Goal: Transaction & Acquisition: Purchase product/service

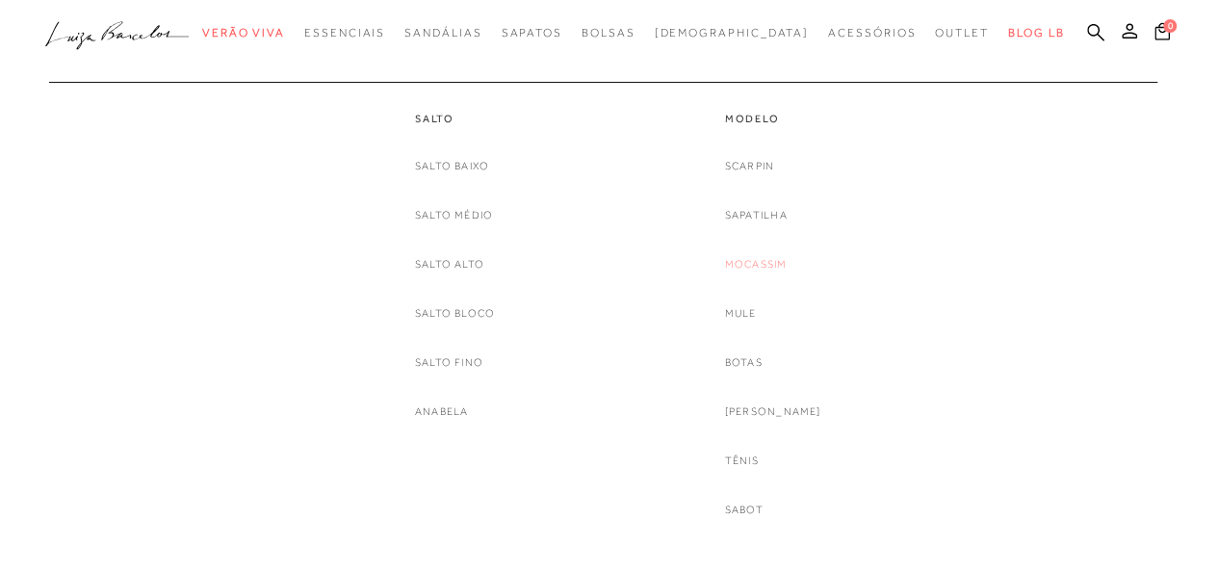
click at [788, 261] on link "Mocassim" at bounding box center [756, 264] width 63 height 20
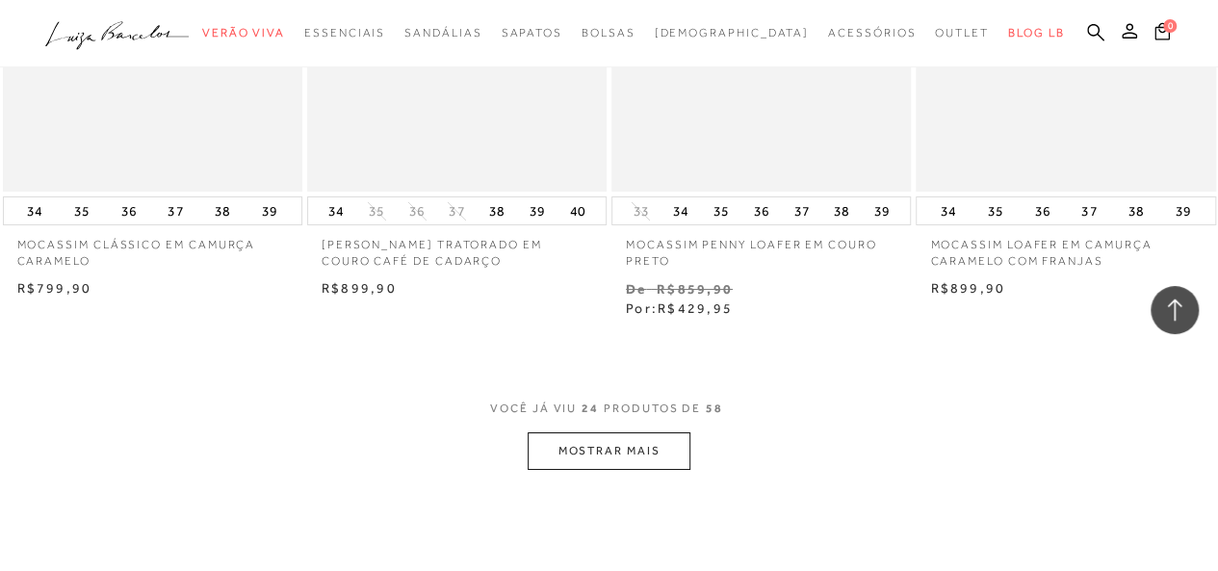
scroll to position [3364, 0]
click at [568, 452] on button "MOSTRAR MAIS" at bounding box center [609, 450] width 162 height 38
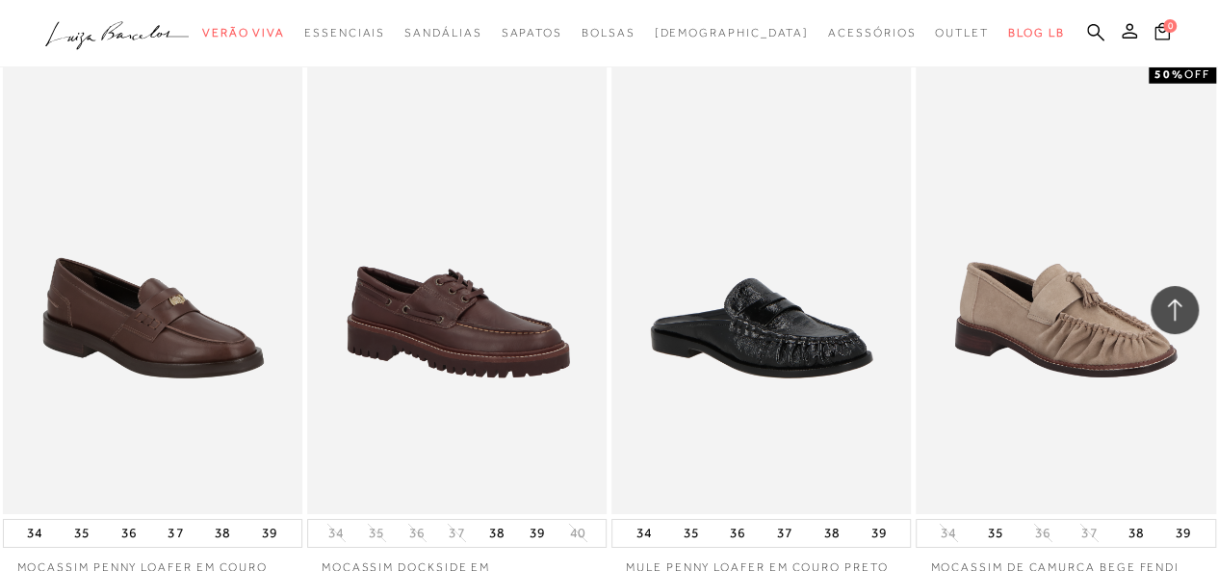
scroll to position [7004, 0]
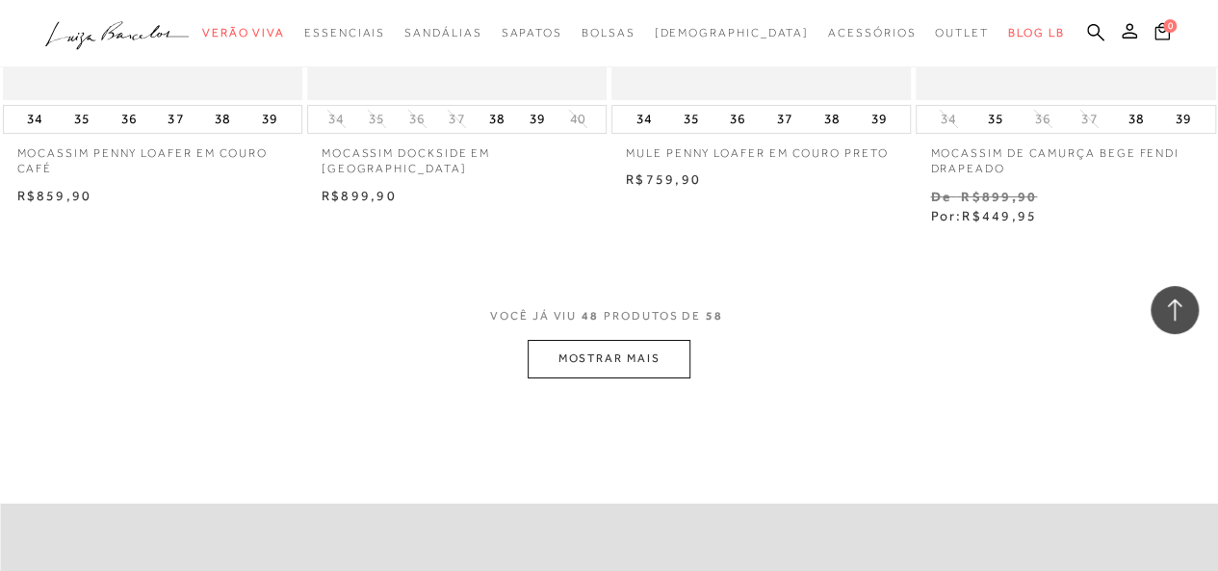
click at [653, 340] on button "MOSTRAR MAIS" at bounding box center [609, 359] width 162 height 38
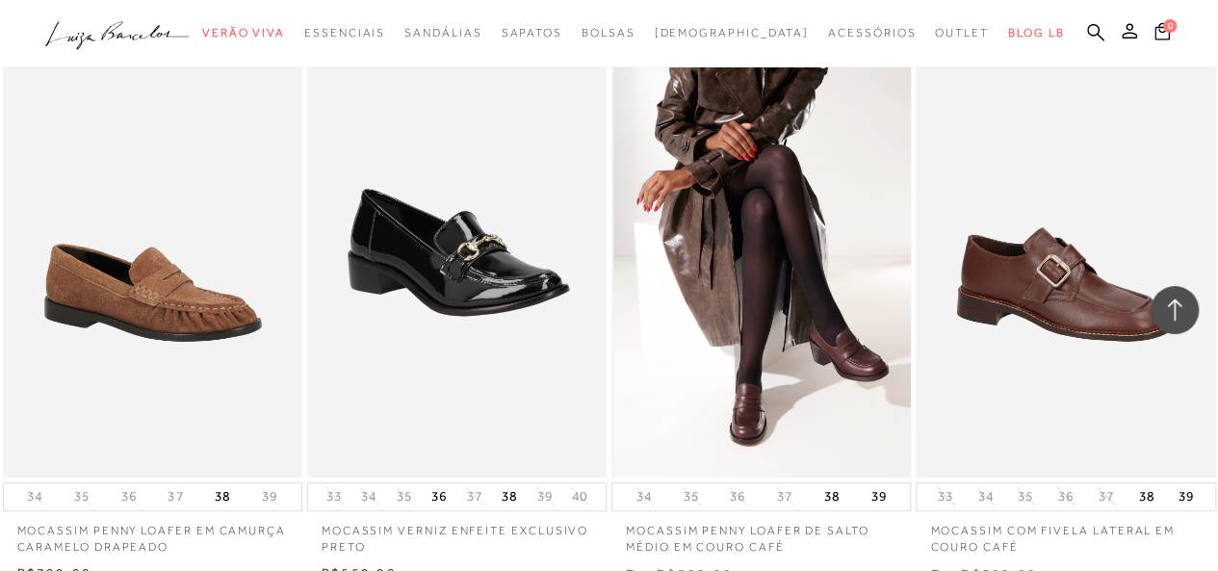
scroll to position [7222, 0]
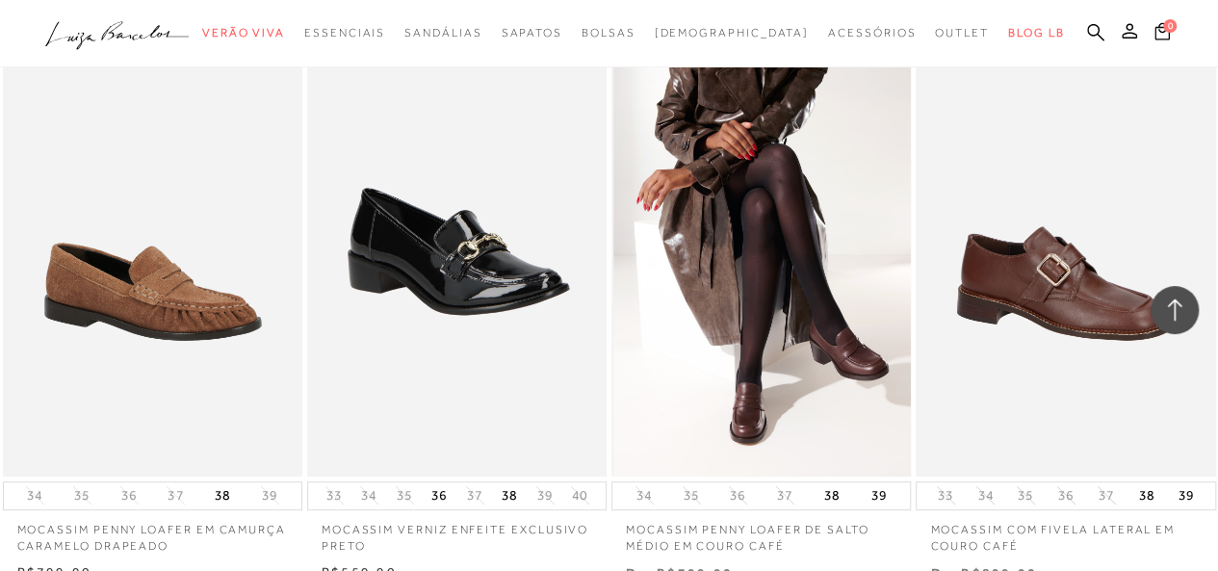
click at [803, 337] on img at bounding box center [761, 252] width 297 height 450
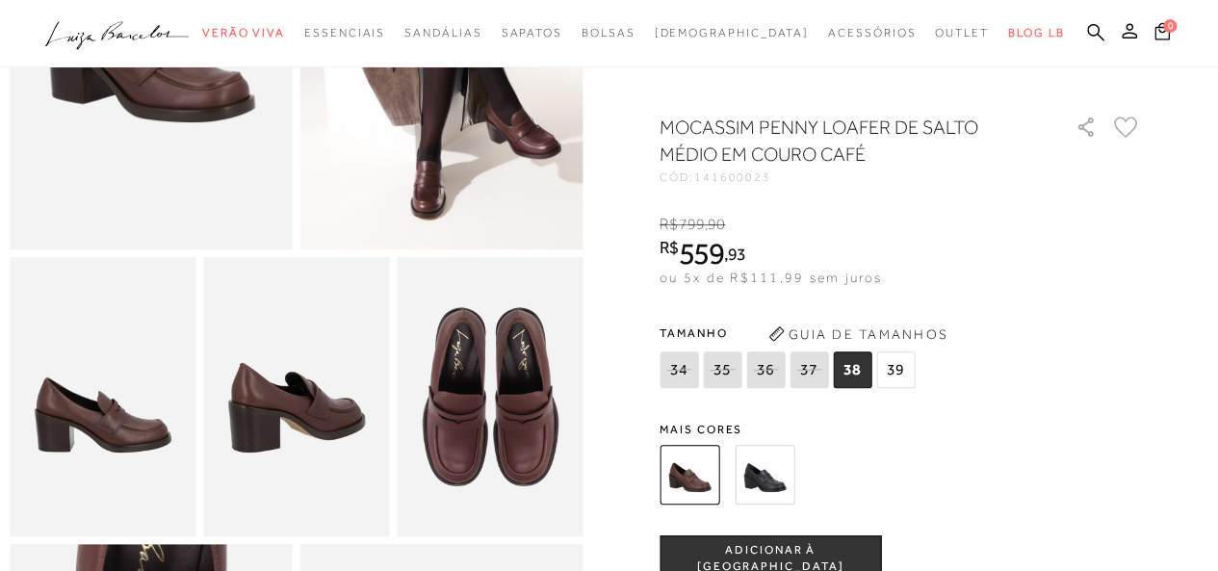
scroll to position [316, 0]
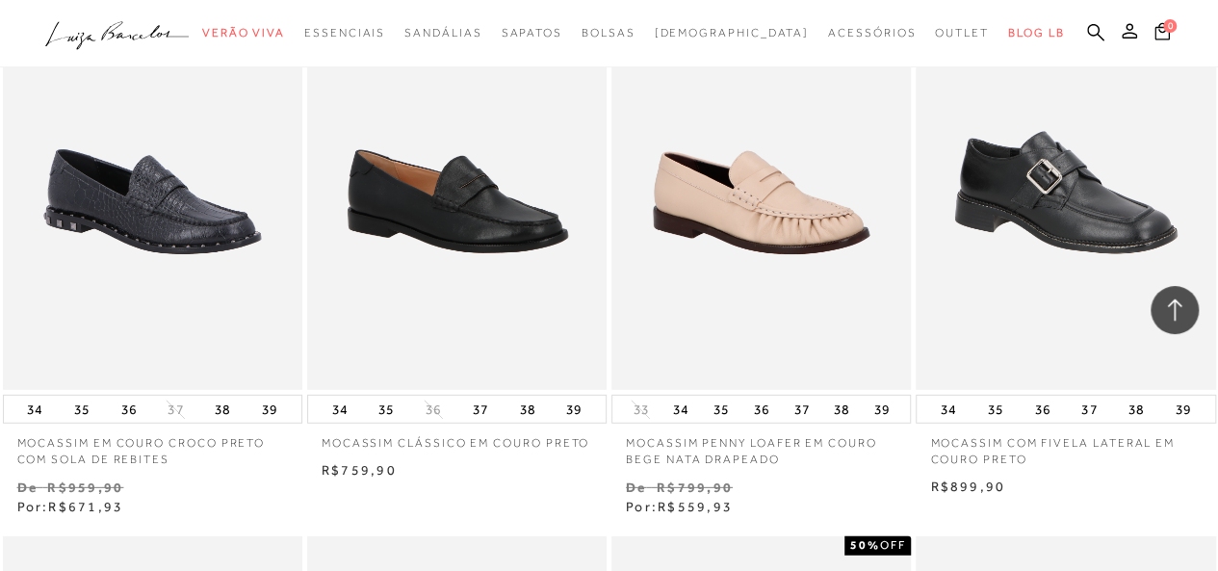
scroll to position [2994, 0]
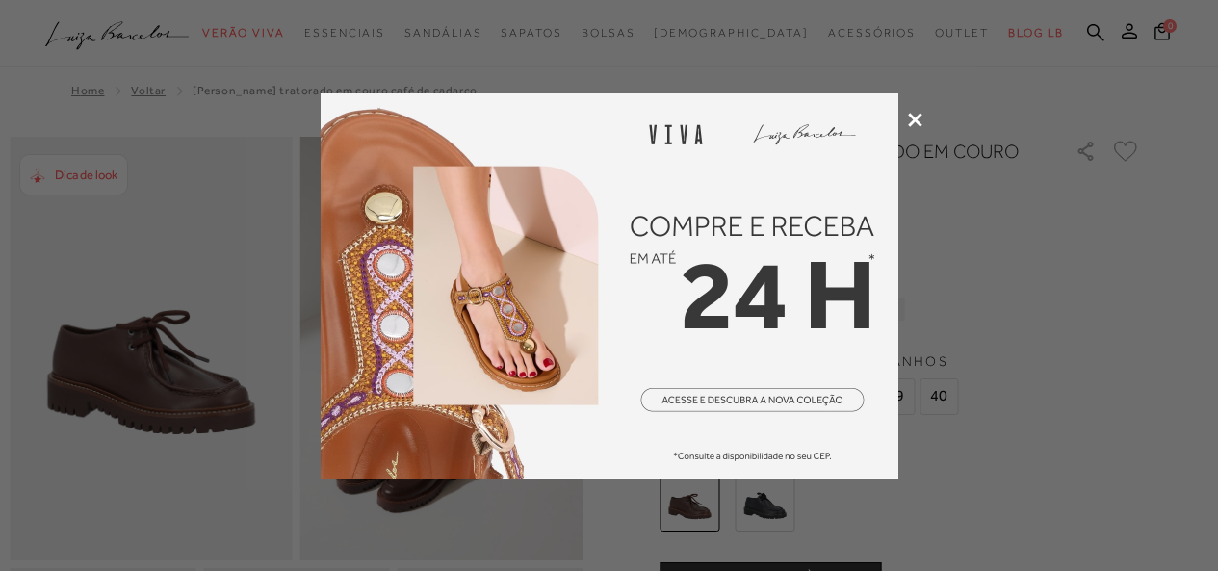
click at [925, 116] on div at bounding box center [609, 285] width 1218 height 571
click at [911, 116] on icon at bounding box center [915, 120] width 14 height 14
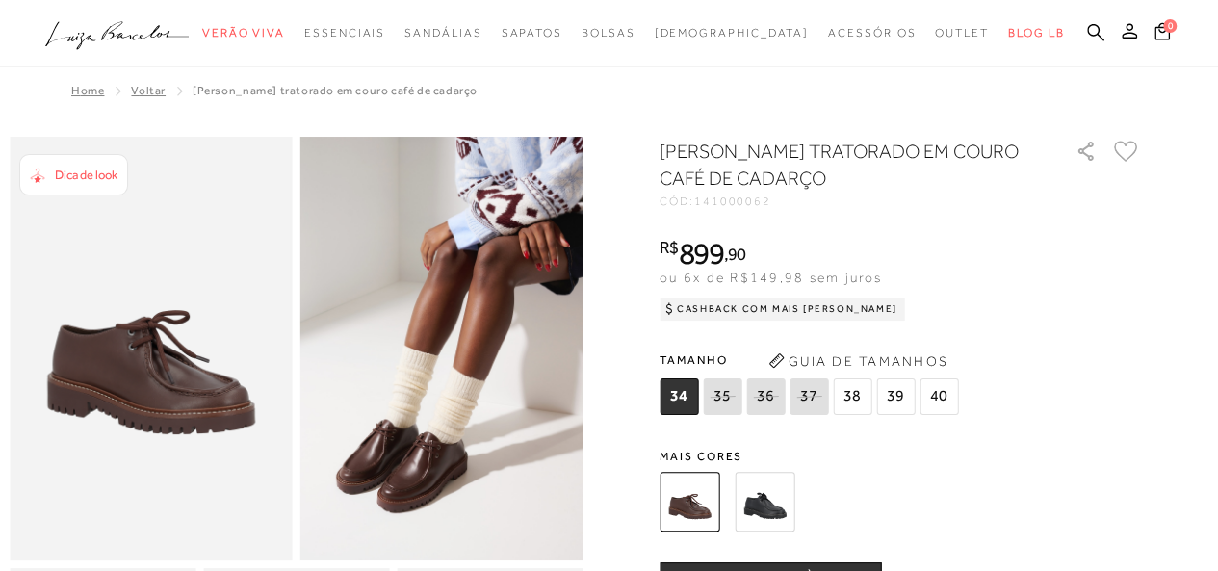
click at [774, 519] on img at bounding box center [765, 502] width 60 height 60
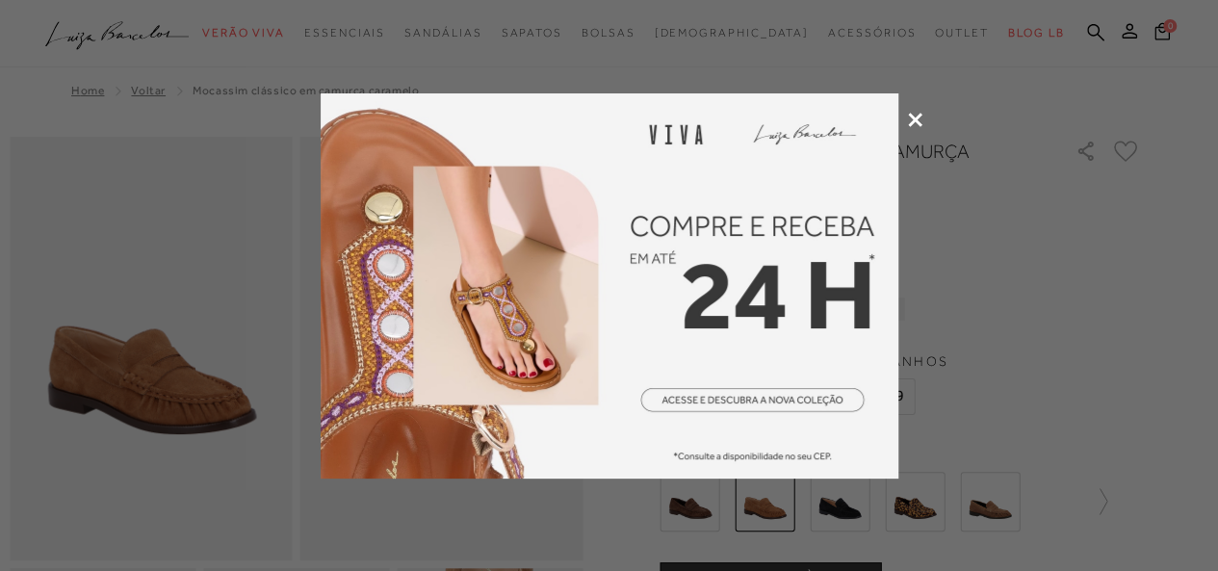
click at [904, 126] on div at bounding box center [609, 285] width 1218 height 571
click at [923, 116] on div at bounding box center [609, 285] width 1218 height 571
click at [917, 118] on icon at bounding box center [915, 120] width 14 height 14
